Goal: Task Accomplishment & Management: Use online tool/utility

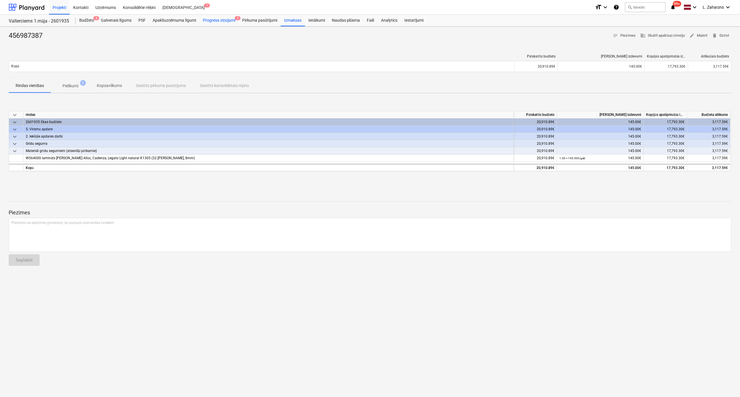
click at [227, 19] on div "Progresa ziņojumi 2" at bounding box center [219, 21] width 39 height 12
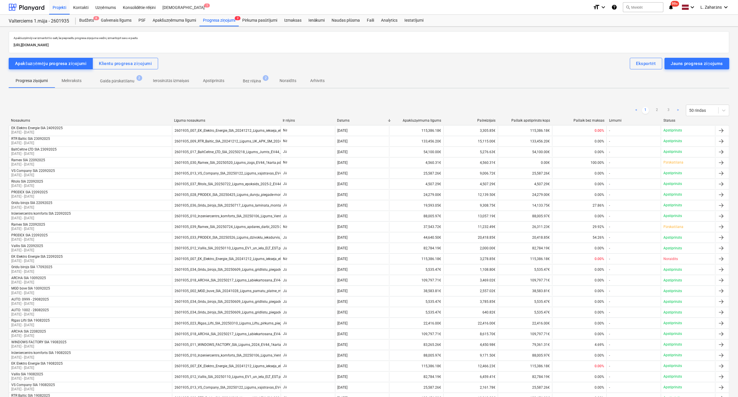
click at [124, 81] on p "Gaida pārskatīšanu" at bounding box center [117, 81] width 35 height 6
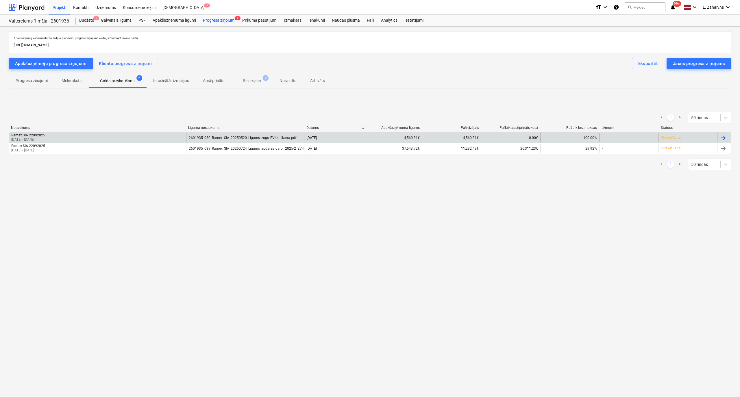
click at [80, 139] on div "Ramex SIA 22092025 20 May 2025 - 25 Sep 2025" at bounding box center [97, 137] width 177 height 9
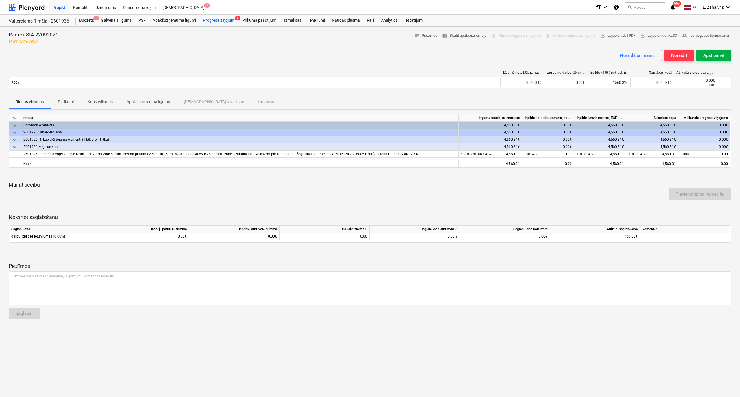
click at [709, 58] on div "Apstiprināt" at bounding box center [714, 56] width 21 height 8
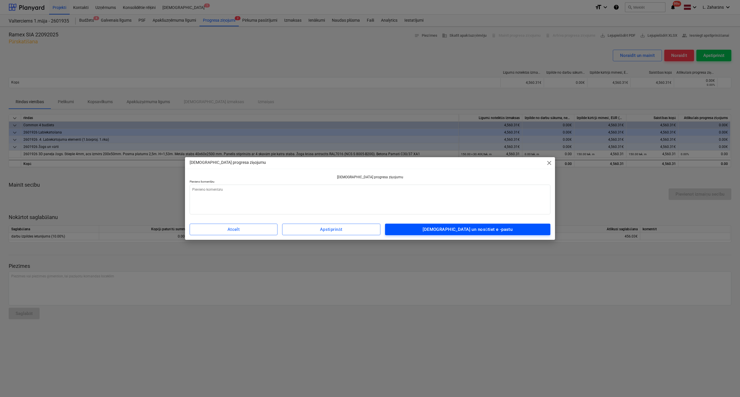
click at [477, 233] on button "Apstipriniet un nosūtiet e -pastu" at bounding box center [468, 230] width 166 height 12
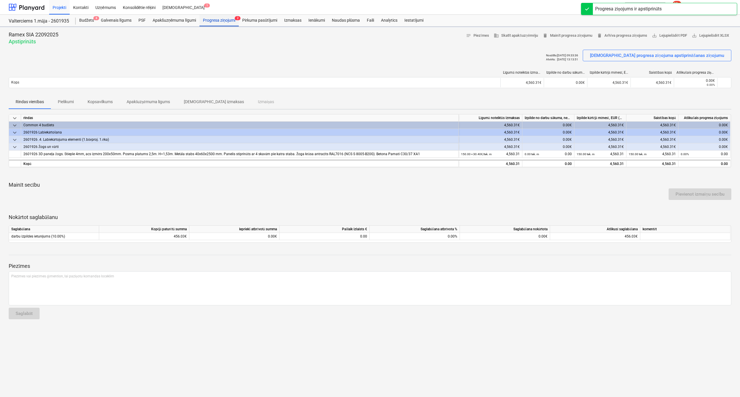
click at [220, 18] on div "Progresa ziņojumi 2" at bounding box center [219, 21] width 39 height 12
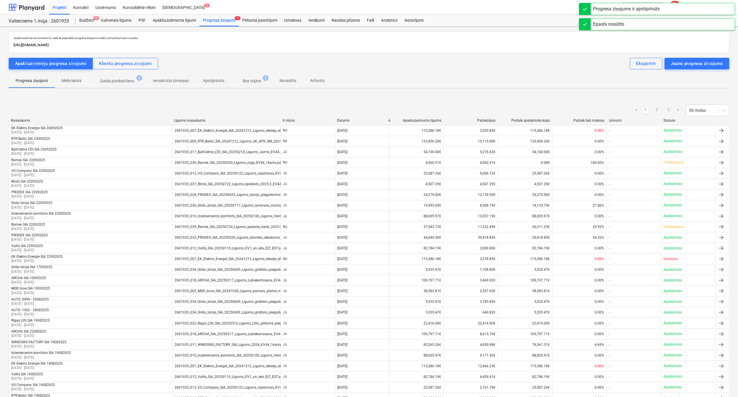
click at [115, 82] on p "Gaida pārskatīšanu" at bounding box center [117, 81] width 35 height 6
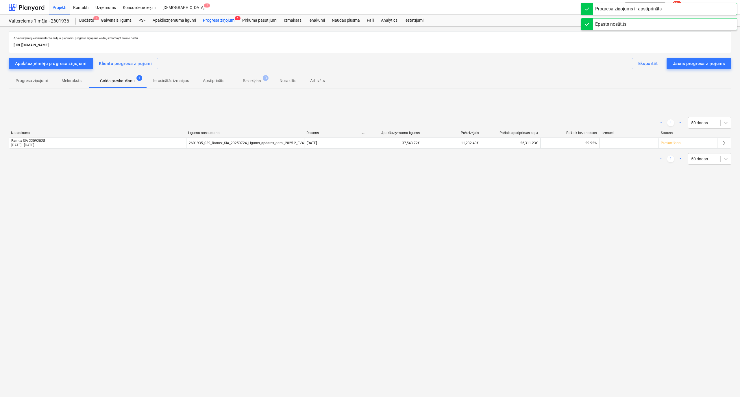
click at [82, 152] on div "< 1 > 50 rindas" at bounding box center [370, 159] width 723 height 16
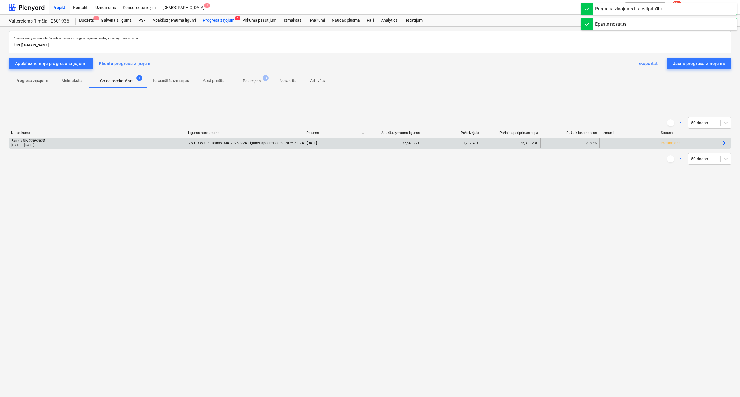
click at [124, 139] on div "Ramex SIA 22092025 01 Sep 2025 - 25 Sep 2025" at bounding box center [97, 143] width 177 height 9
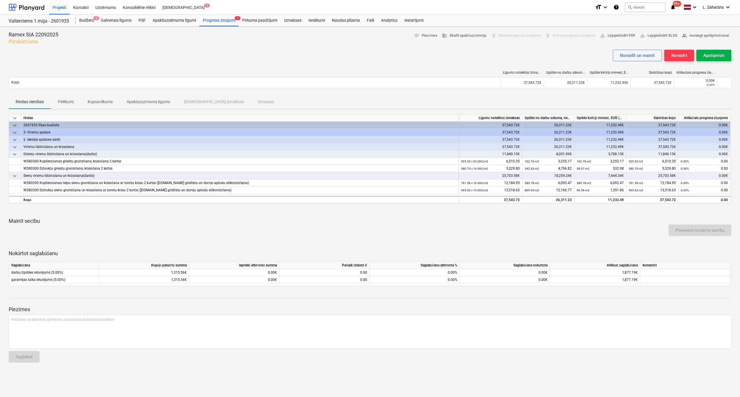
click at [717, 54] on div "Apstiprināt" at bounding box center [714, 56] width 21 height 8
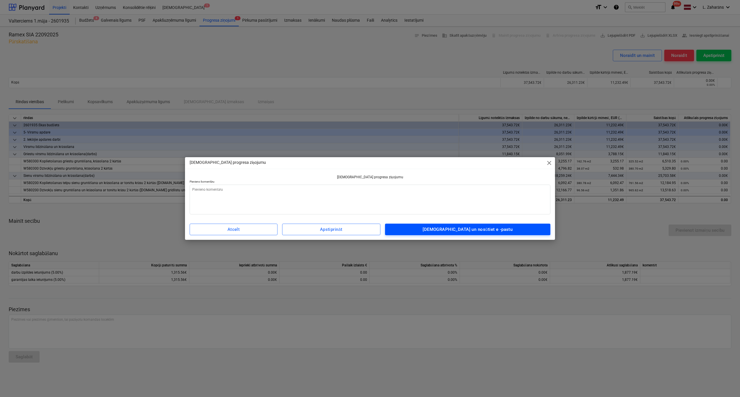
click at [441, 228] on span "Apstipriniet un nosūtiet e -pastu" at bounding box center [468, 230] width 153 height 8
type textarea "x"
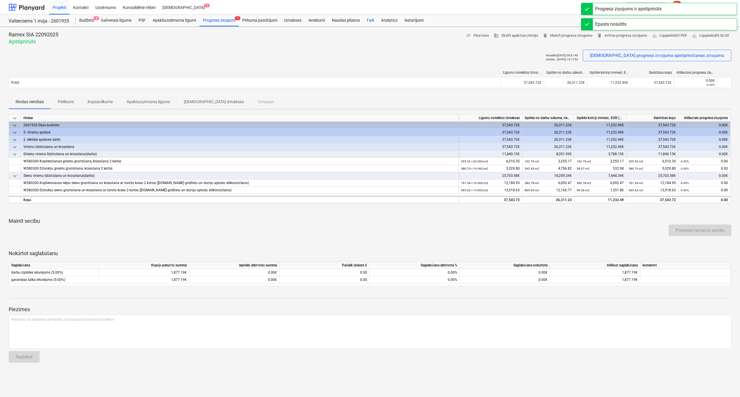
click at [370, 19] on div "Faili" at bounding box center [370, 21] width 14 height 12
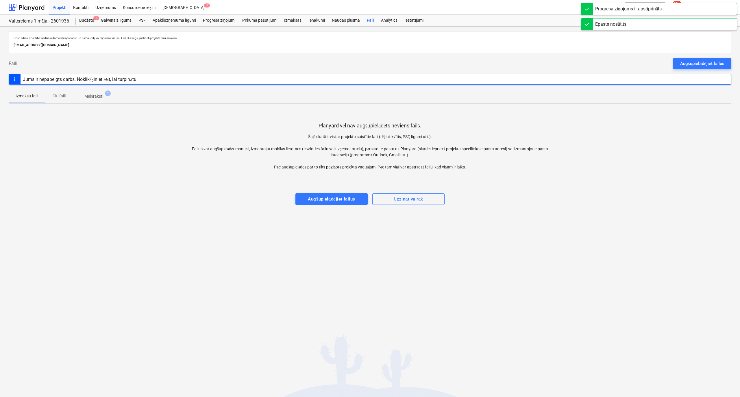
click at [95, 96] on p "Melnraksti" at bounding box center [93, 96] width 19 height 6
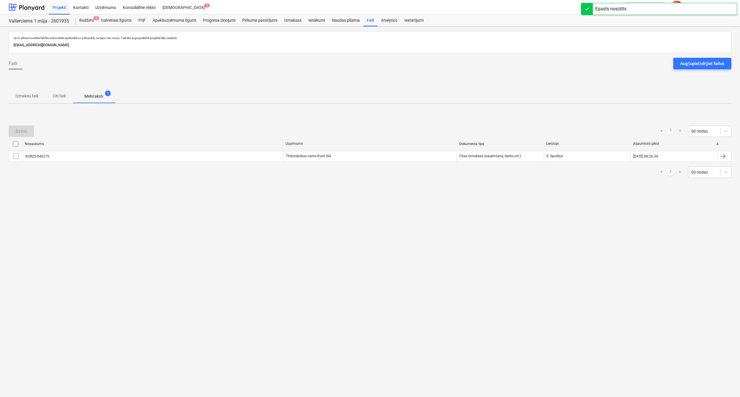
drag, startPoint x: 14, startPoint y: 156, endPoint x: 16, endPoint y: 149, distance: 7.3
click at [14, 156] on input "checkbox" at bounding box center [15, 156] width 9 height 9
click at [20, 130] on div "Dzēst" at bounding box center [21, 132] width 11 height 8
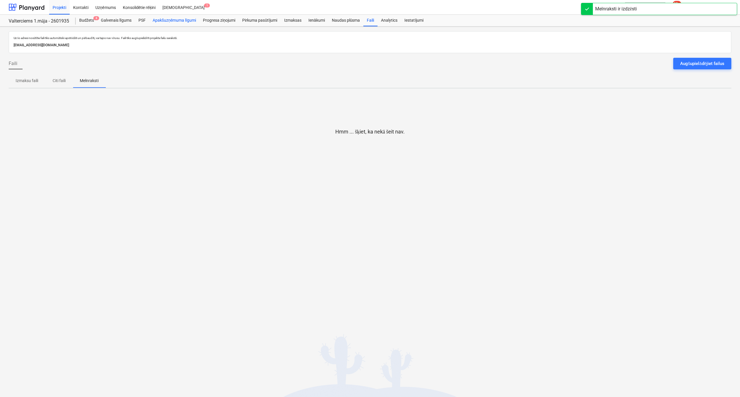
click at [161, 21] on div "Apakšuzņēmuma līgumi" at bounding box center [174, 21] width 50 height 12
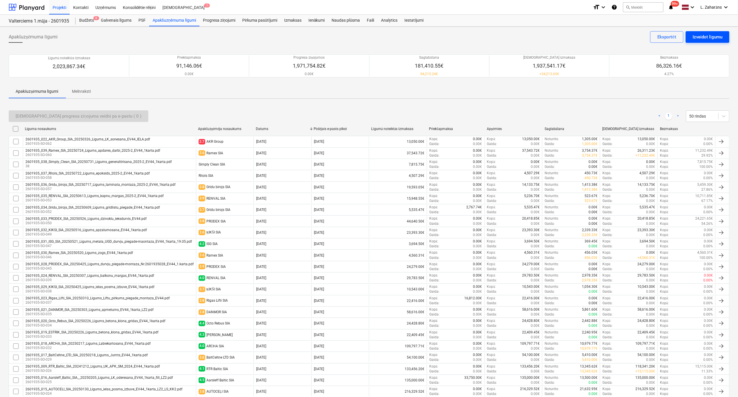
click at [714, 36] on div "Izveidot līgumu" at bounding box center [708, 37] width 30 height 8
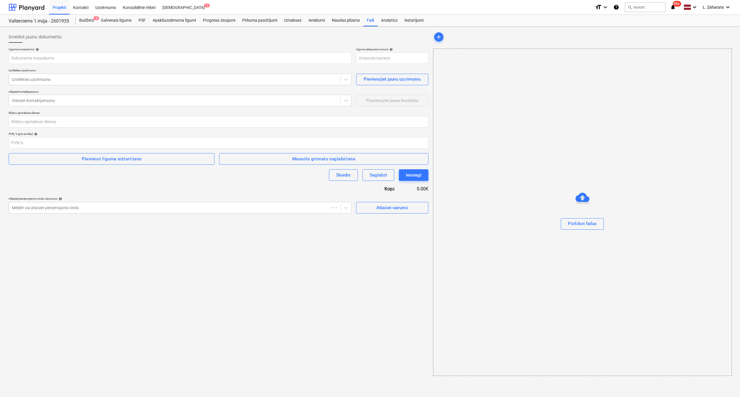
type input "2601935-SO-063"
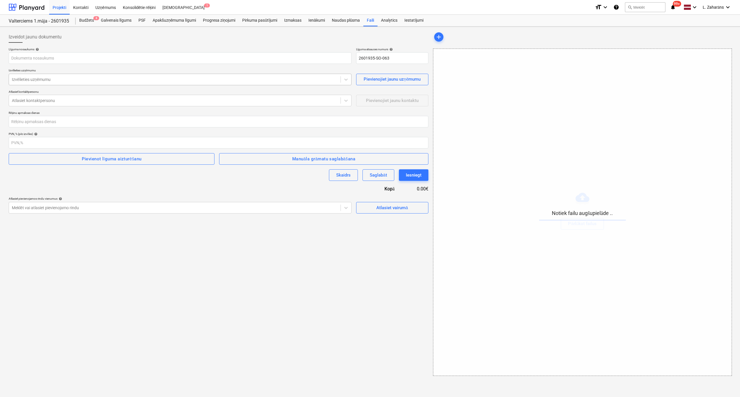
click at [62, 80] on div at bounding box center [175, 80] width 326 height 6
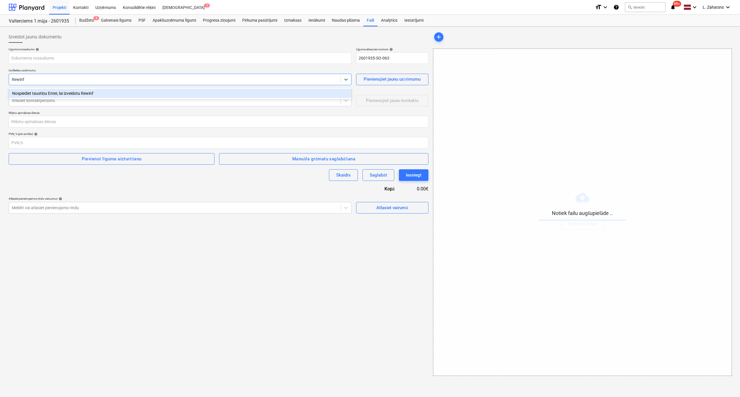
type input "Rewin"
click at [72, 91] on div "Rewind SIA (40103762166)" at bounding box center [180, 93] width 343 height 9
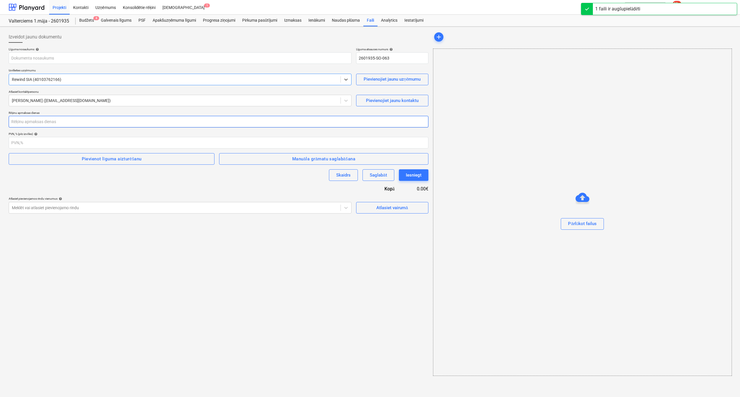
click at [84, 123] on input "number" at bounding box center [219, 122] width 420 height 12
type input "2601935_027_Rewind_SIA_20250425_Ligums_videonoverosana_barjeras_EV44_1karta.pdf"
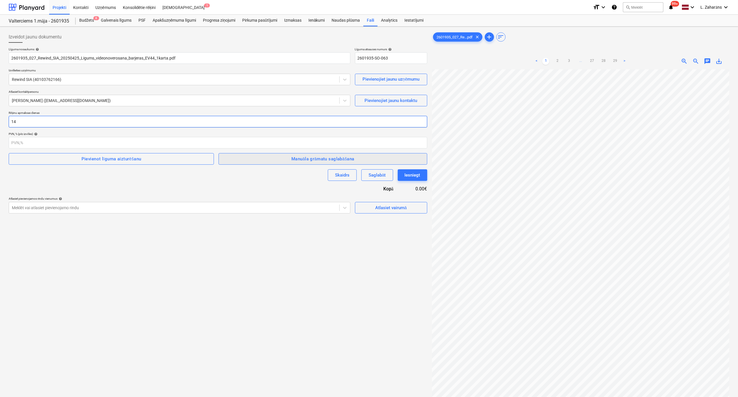
type input "14"
click at [241, 161] on span "Manuāla grāmatu saglabāšana" at bounding box center [323, 159] width 196 height 8
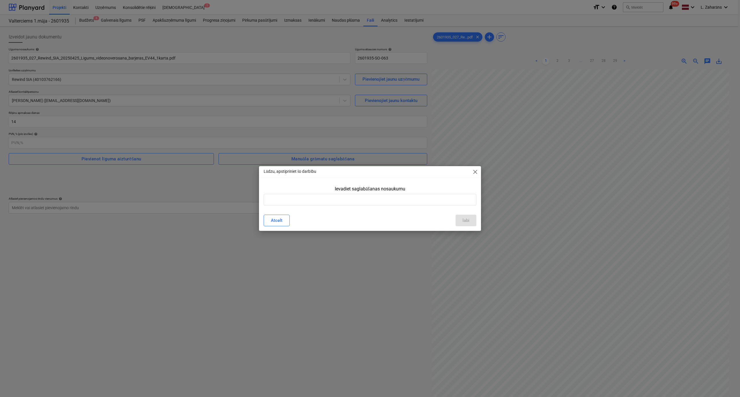
click at [214, 189] on div "Lūdzu, apstipriniet šo darbību close Ievadiet saglabāšanas nosaukumu Atcelt labi" at bounding box center [370, 198] width 740 height 397
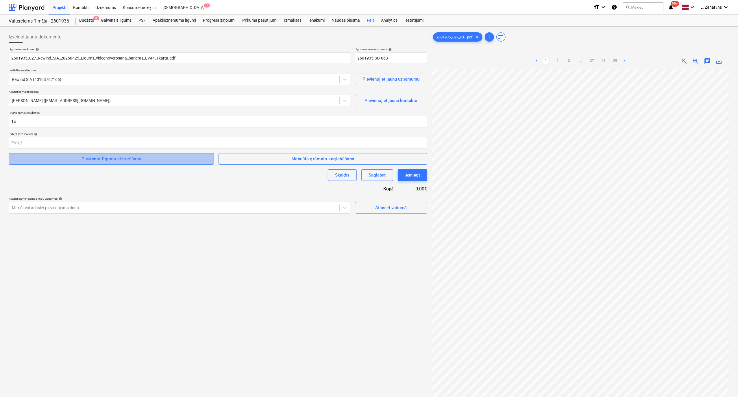
click at [166, 159] on span "Pievienot līguma aizturēšanu" at bounding box center [111, 159] width 193 height 8
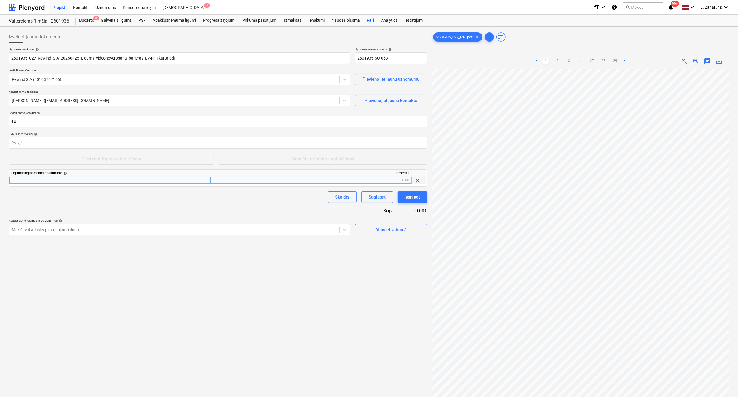
click at [237, 179] on div "0.00" at bounding box center [311, 180] width 197 height 7
type input "5"
click at [141, 178] on div at bounding box center [110, 180] width 202 height 7
type input "darbu izpildes ieturējums"
click at [71, 207] on div "Līguma nosaukums help 2601935_027_Rewind_SIA_20250425_Ligums_videonoverosana_ba…" at bounding box center [218, 141] width 419 height 188
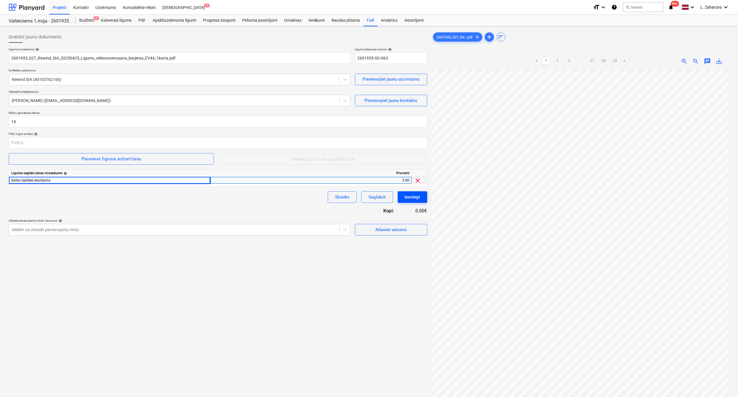
click at [405, 197] on div "Iesniegt" at bounding box center [413, 197] width 16 height 8
click at [378, 228] on div "Atlasiet vairumā" at bounding box center [391, 230] width 32 height 8
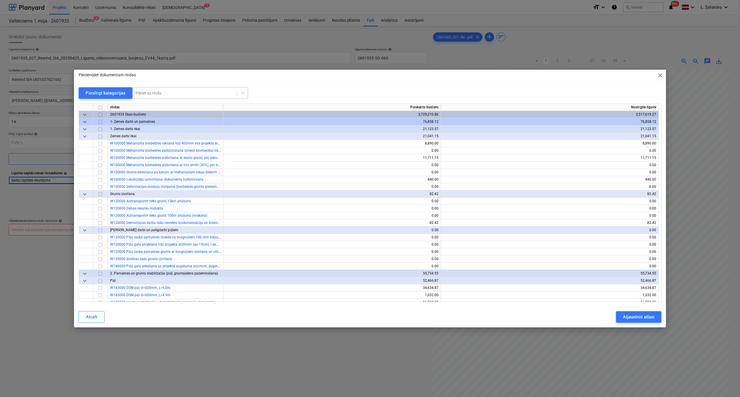
click at [155, 91] on div at bounding box center [185, 93] width 99 height 6
type input "barjer"
click at [177, 115] on div "-- -- -- -- 2601926 Automātiskā barjera ar numura zīmju nolasīšanas sistēmu Kod…" at bounding box center [189, 116] width 116 height 9
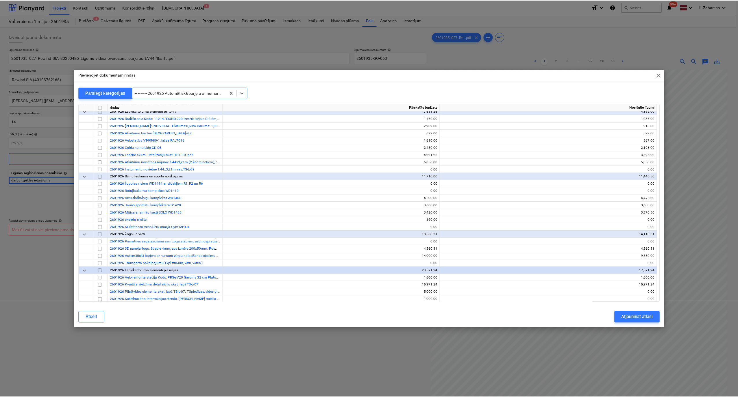
scroll to position [8021, 0]
click at [101, 255] on input "checkbox" at bounding box center [100, 255] width 7 height 7
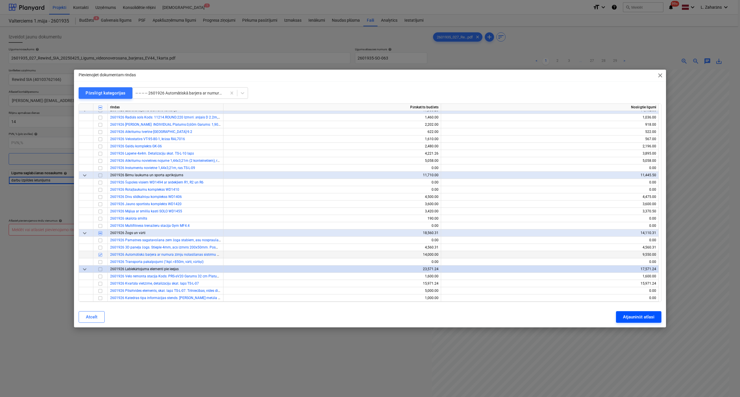
click at [625, 316] on div "Atjaunināt atlasi" at bounding box center [639, 317] width 32 height 8
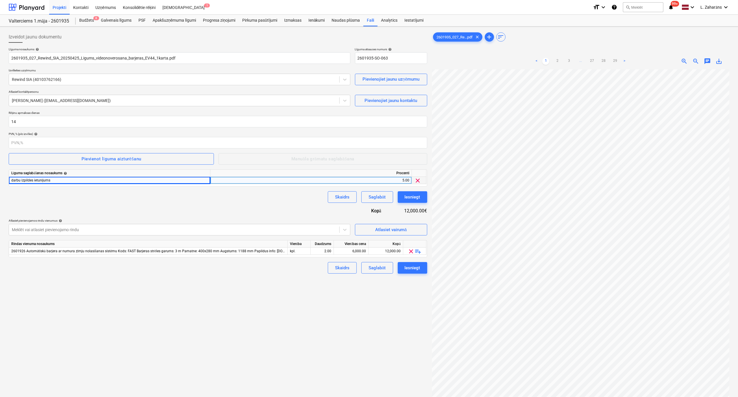
scroll to position [110, 50]
click at [317, 251] on div "2.00" at bounding box center [322, 251] width 18 height 7
click at [317, 251] on input "2" at bounding box center [322, 251] width 23 height 7
type input "1"
click at [341, 251] on div "6,000.00" at bounding box center [351, 251] width 30 height 7
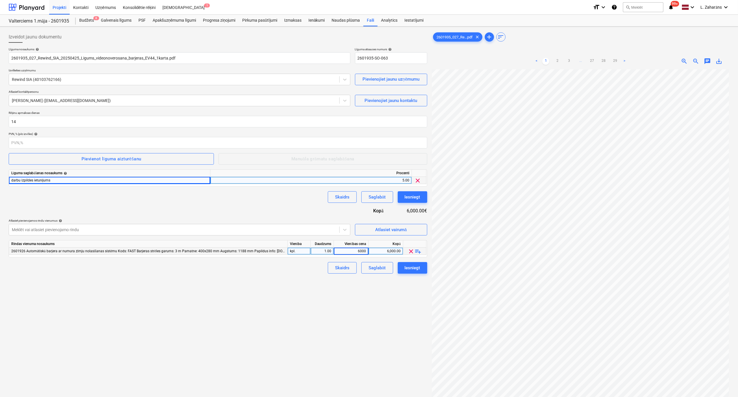
click at [341, 251] on input "6000" at bounding box center [351, 251] width 34 height 7
type input "16218.25"
click at [307, 270] on div "Skaidrs Saglabāt Iesniegt" at bounding box center [218, 268] width 419 height 12
click at [569, 61] on link "3" at bounding box center [569, 61] width 7 height 7
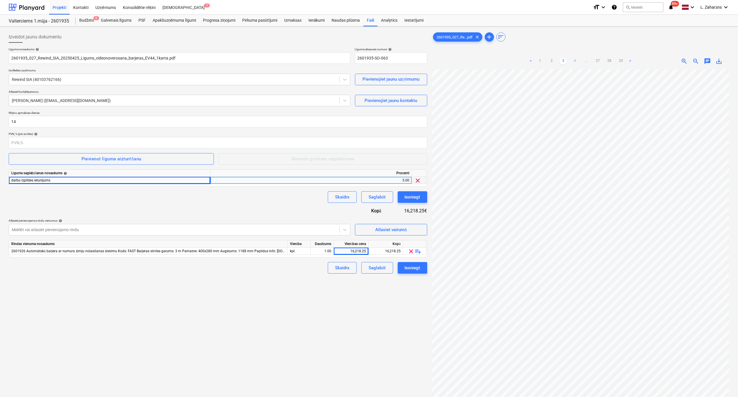
click at [574, 62] on link "4" at bounding box center [574, 61] width 7 height 7
click at [579, 62] on link "5" at bounding box center [580, 61] width 7 height 7
click at [529, 60] on link "1" at bounding box center [528, 61] width 7 height 7
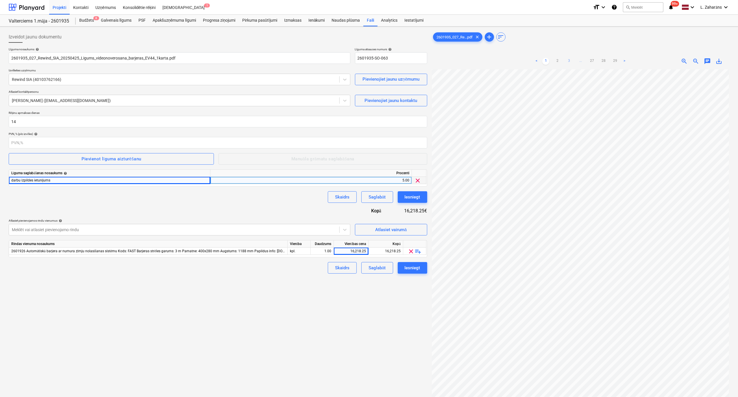
click at [569, 62] on link "3" at bounding box center [569, 61] width 7 height 7
click at [575, 62] on link "4" at bounding box center [574, 61] width 7 height 7
click at [580, 62] on link "5" at bounding box center [580, 61] width 7 height 7
click at [682, 62] on span "zoom_in" at bounding box center [684, 61] width 7 height 7
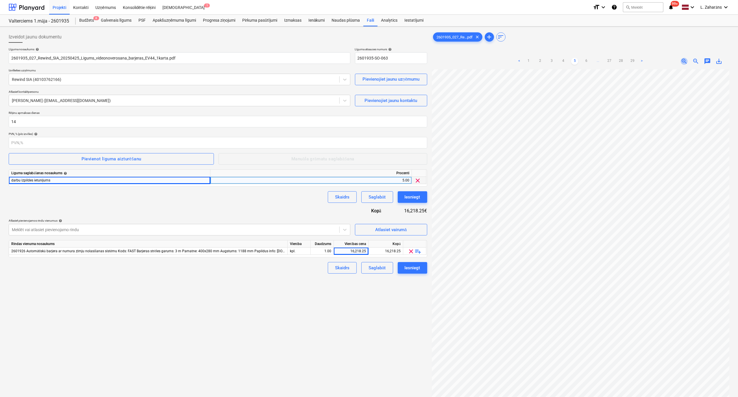
click at [683, 62] on span "zoom_in" at bounding box center [684, 61] width 7 height 7
click at [348, 251] on div "16,218.25" at bounding box center [351, 251] width 30 height 7
type input "13403.51"
click at [307, 271] on div "Skaidrs Saglabāt Iesniegt" at bounding box center [218, 268] width 419 height 12
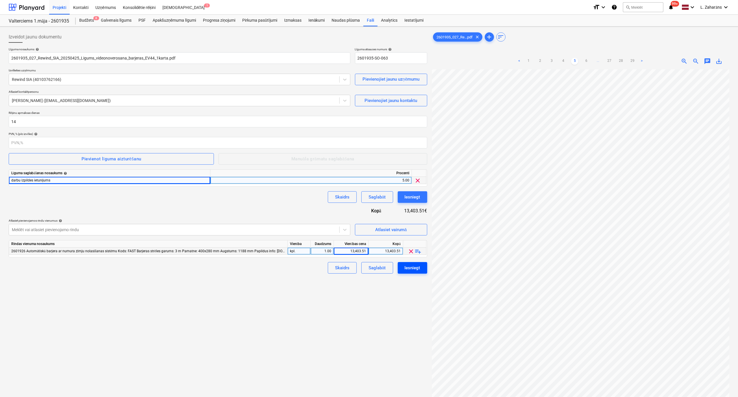
click at [408, 266] on div "Iesniegt" at bounding box center [413, 268] width 16 height 8
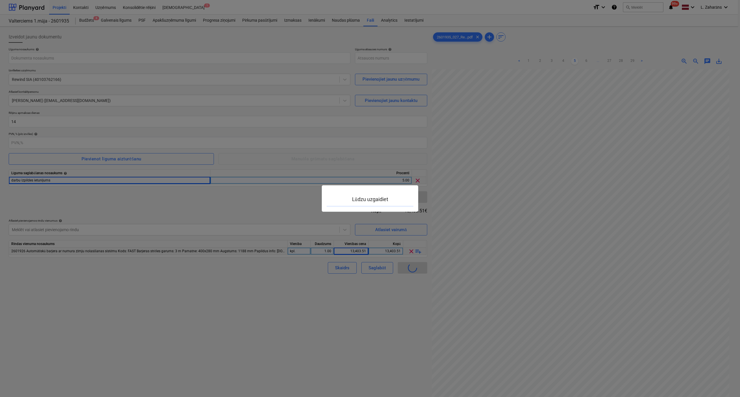
type input "2601935-SO-063"
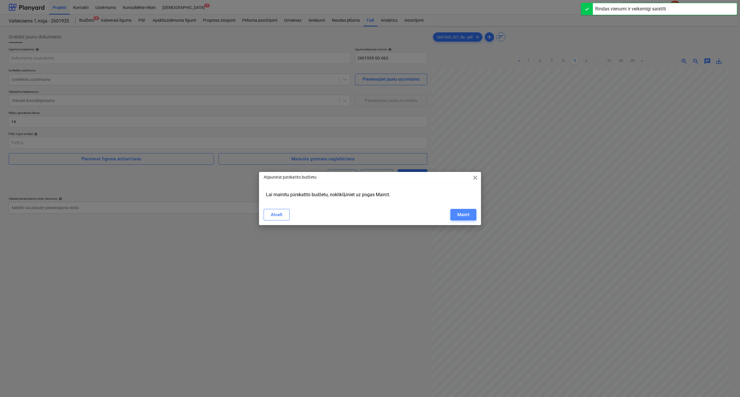
click at [457, 215] on div "Mainīt" at bounding box center [463, 215] width 12 height 8
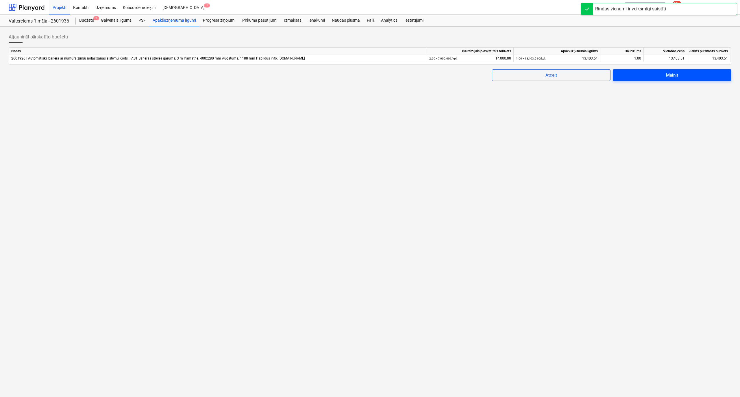
click at [638, 77] on span "Mainīt" at bounding box center [672, 75] width 105 height 8
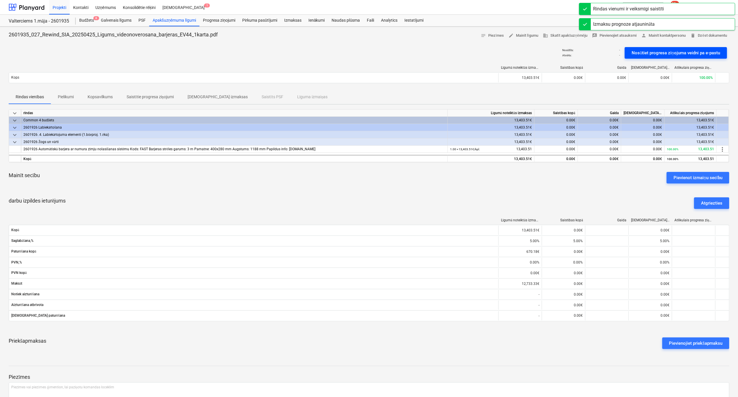
click at [635, 51] on div "Nosūtiet progresa ziņojuma veidni pa e-pastu" at bounding box center [676, 53] width 88 height 8
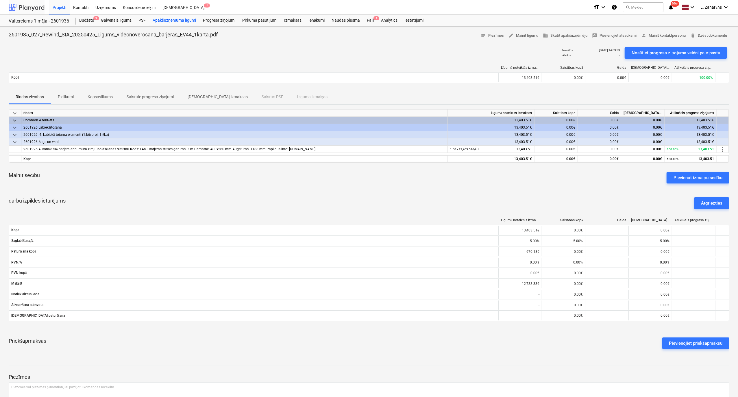
click at [29, 8] on div at bounding box center [27, 7] width 36 height 14
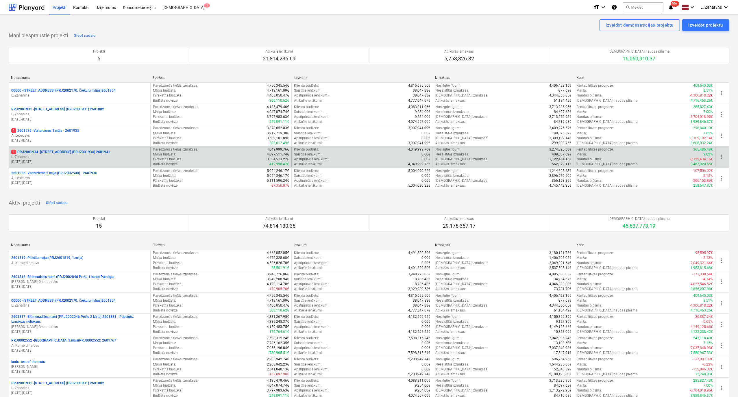
click at [46, 152] on p "1 PRJ2001934 - Mazā Robežu iela 1 (PRJ2001934) 2601941" at bounding box center [60, 152] width 99 height 5
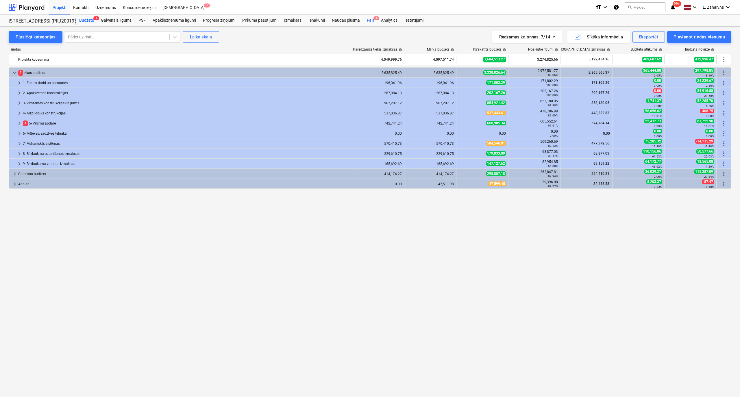
click at [368, 20] on div "Faili 1" at bounding box center [370, 21] width 14 height 12
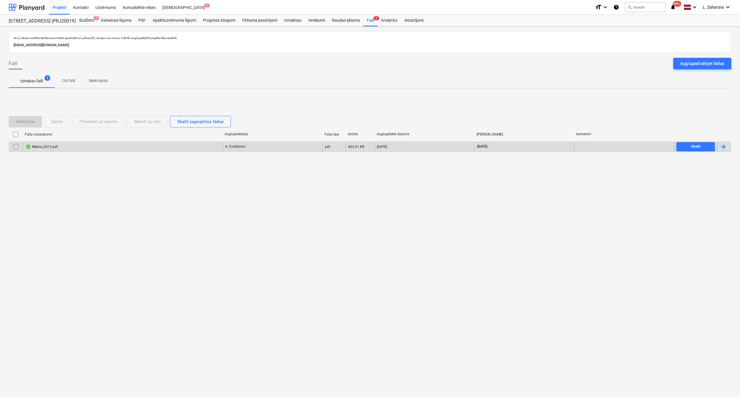
click at [102, 145] on div "Rekins_0013.pdf" at bounding box center [123, 146] width 200 height 9
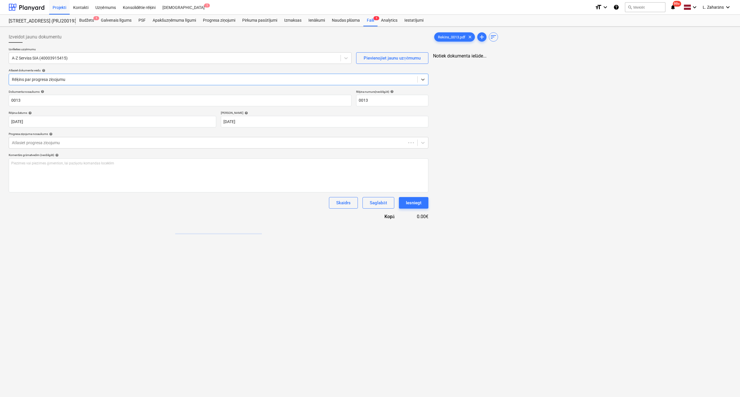
type input "0013"
type input "25 Sep 2025"
type input "09 Oct 2025"
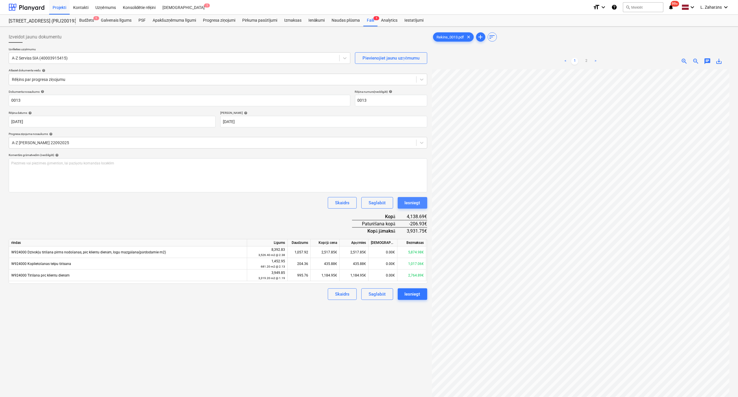
click at [417, 203] on div "Iesniegt" at bounding box center [413, 203] width 16 height 8
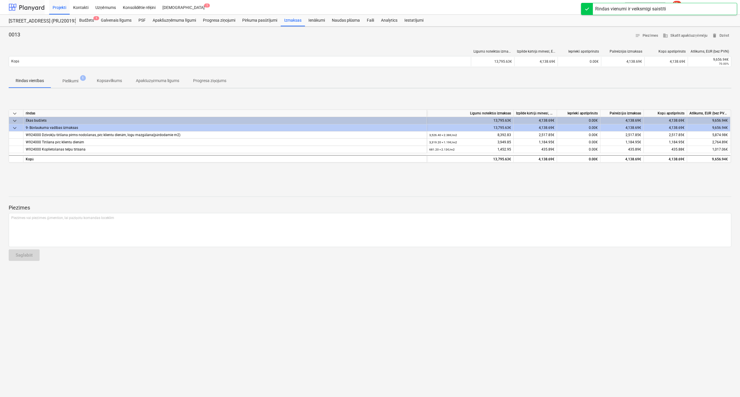
click at [35, 6] on div at bounding box center [27, 7] width 36 height 14
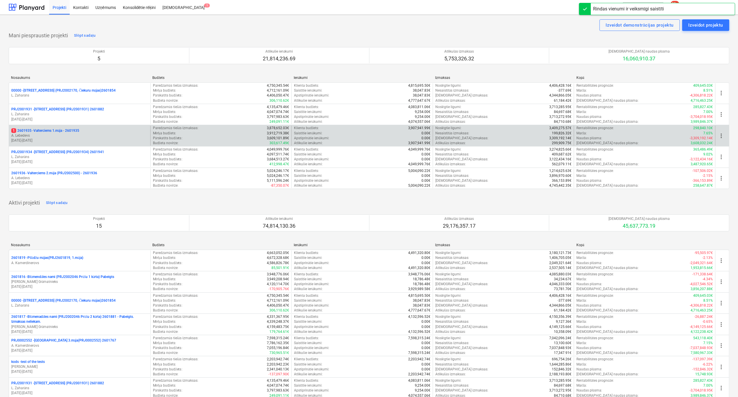
click at [51, 130] on p "1 2601935 - Valterciems 1.māja - 2601935" at bounding box center [45, 130] width 68 height 5
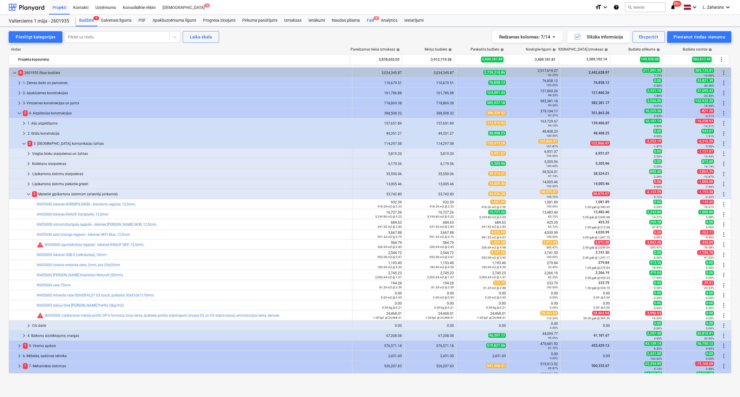
scroll to position [77, 0]
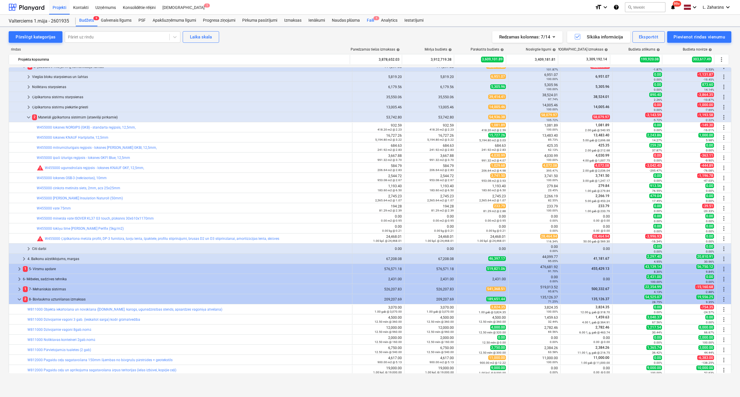
click at [372, 18] on div "Faili 1" at bounding box center [370, 21] width 14 height 12
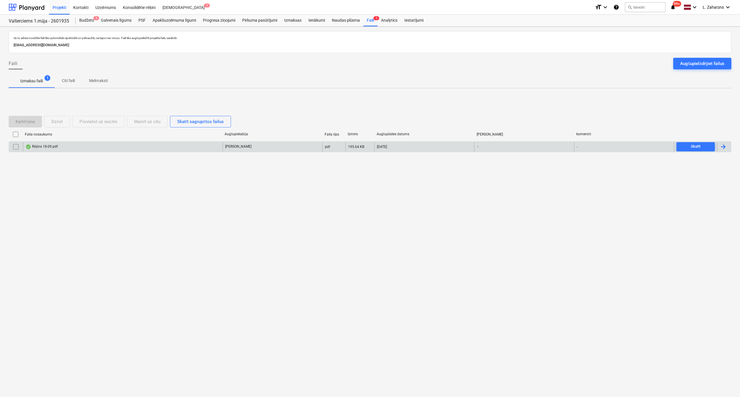
click at [79, 144] on div "Rēķins 18-09.pdf" at bounding box center [123, 146] width 200 height 9
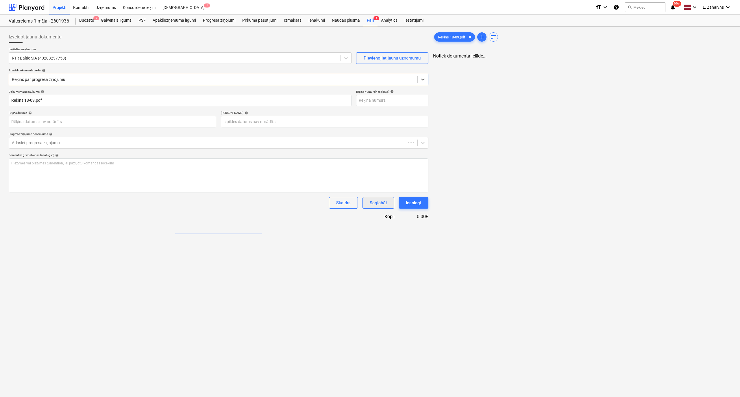
type input "Rēķins 18-09.pdf"
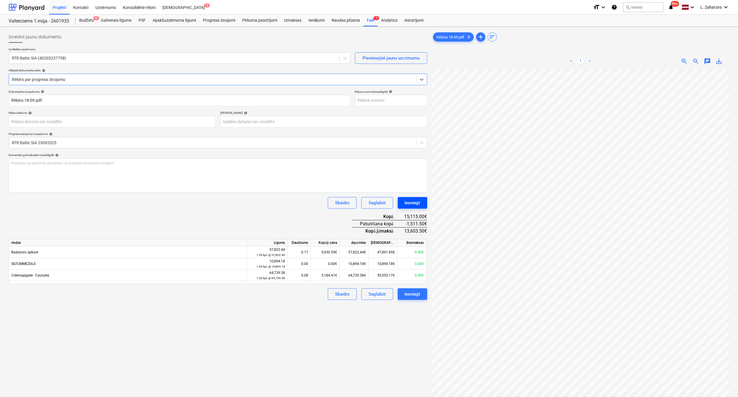
click at [414, 202] on div "Iesniegt" at bounding box center [413, 203] width 16 height 8
